Goal: Task Accomplishment & Management: Manage account settings

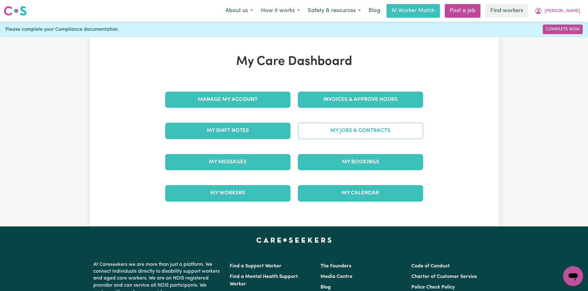
click at [330, 129] on link "My Jobs & Contracts" at bounding box center [360, 131] width 125 height 16
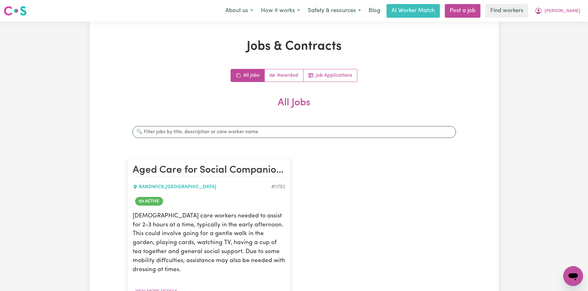
scroll to position [104, 0]
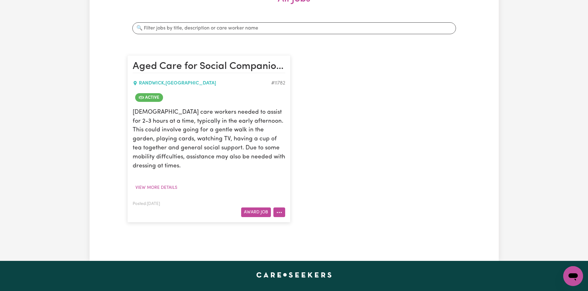
drag, startPoint x: 281, startPoint y: 199, endPoint x: 284, endPoint y: 204, distance: 5.5
click at [281, 207] on button "More options" at bounding box center [280, 212] width 12 height 10
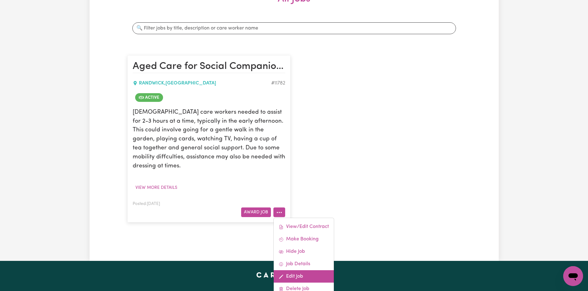
click at [293, 270] on link "Edit Job" at bounding box center [304, 276] width 60 height 12
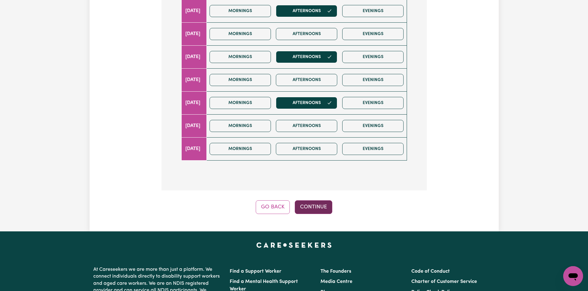
click at [306, 207] on button "Continue" at bounding box center [314, 207] width 38 height 14
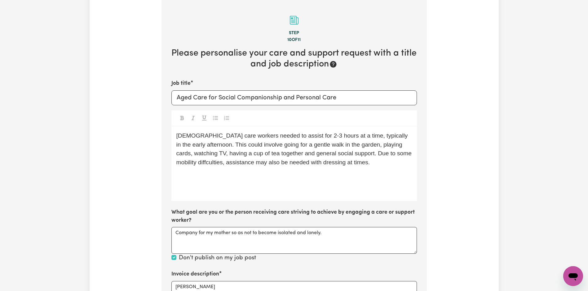
scroll to position [209, 0]
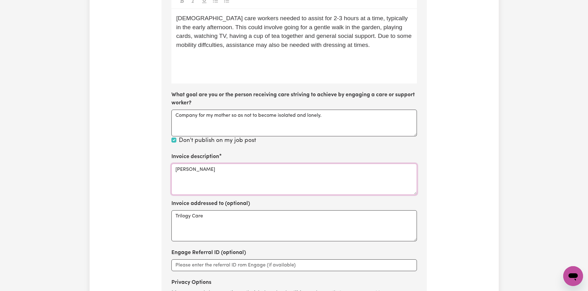
click at [245, 186] on textarea "[PERSON_NAME]" at bounding box center [295, 178] width 246 height 31
paste textarea "Social Support"
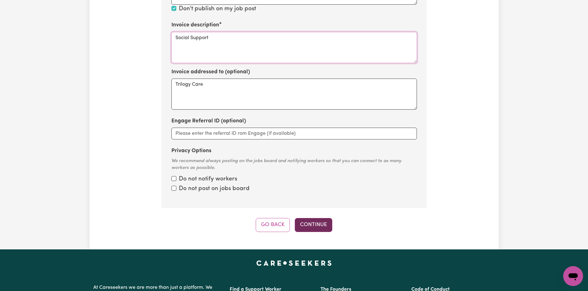
type textarea "Social Support"
click at [317, 229] on button "Continue" at bounding box center [314, 225] width 38 height 14
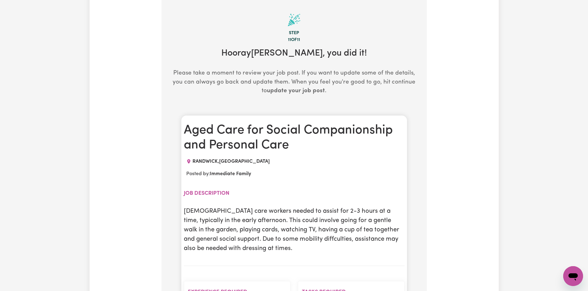
scroll to position [596, 0]
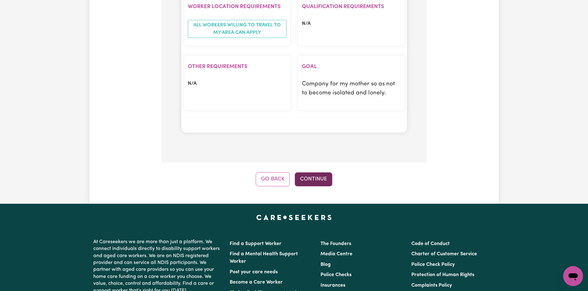
click at [314, 174] on button "Continue" at bounding box center [314, 179] width 38 height 14
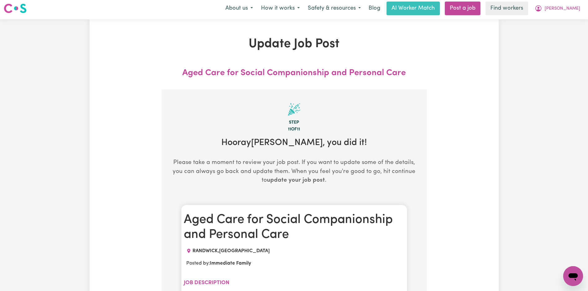
scroll to position [0, 0]
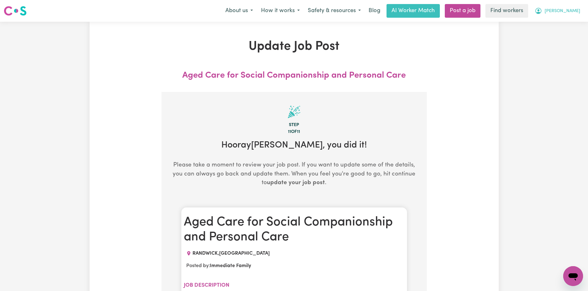
click at [566, 10] on span "[PERSON_NAME]" at bounding box center [563, 11] width 36 height 7
click at [565, 34] on link "Logout" at bounding box center [559, 36] width 49 height 12
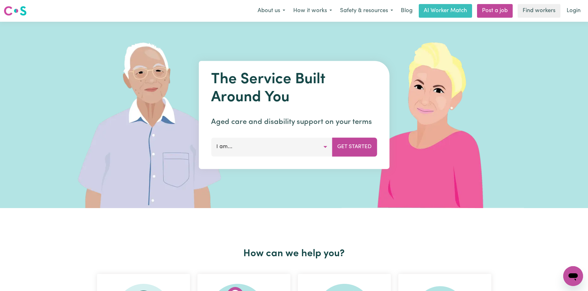
click at [577, 12] on link "Login" at bounding box center [573, 11] width 21 height 14
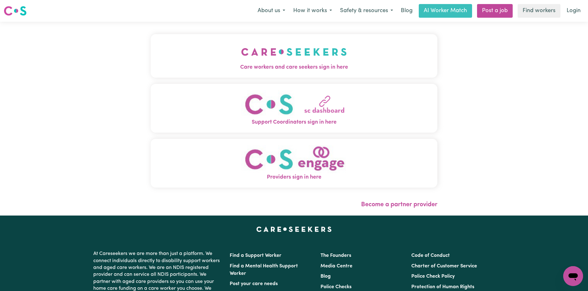
click at [162, 43] on button "Care workers and care seekers sign in here" at bounding box center [294, 55] width 287 height 43
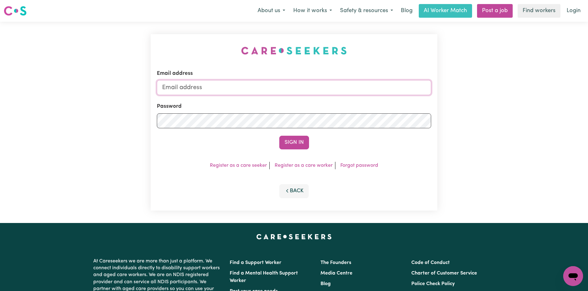
click at [281, 81] on input "Email address" at bounding box center [294, 87] width 274 height 15
type input "superuser~[EMAIL_ADDRESS][DOMAIN_NAME]"
click at [289, 141] on button "Sign In" at bounding box center [294, 143] width 30 height 14
